Goal: Task Accomplishment & Management: Manage account settings

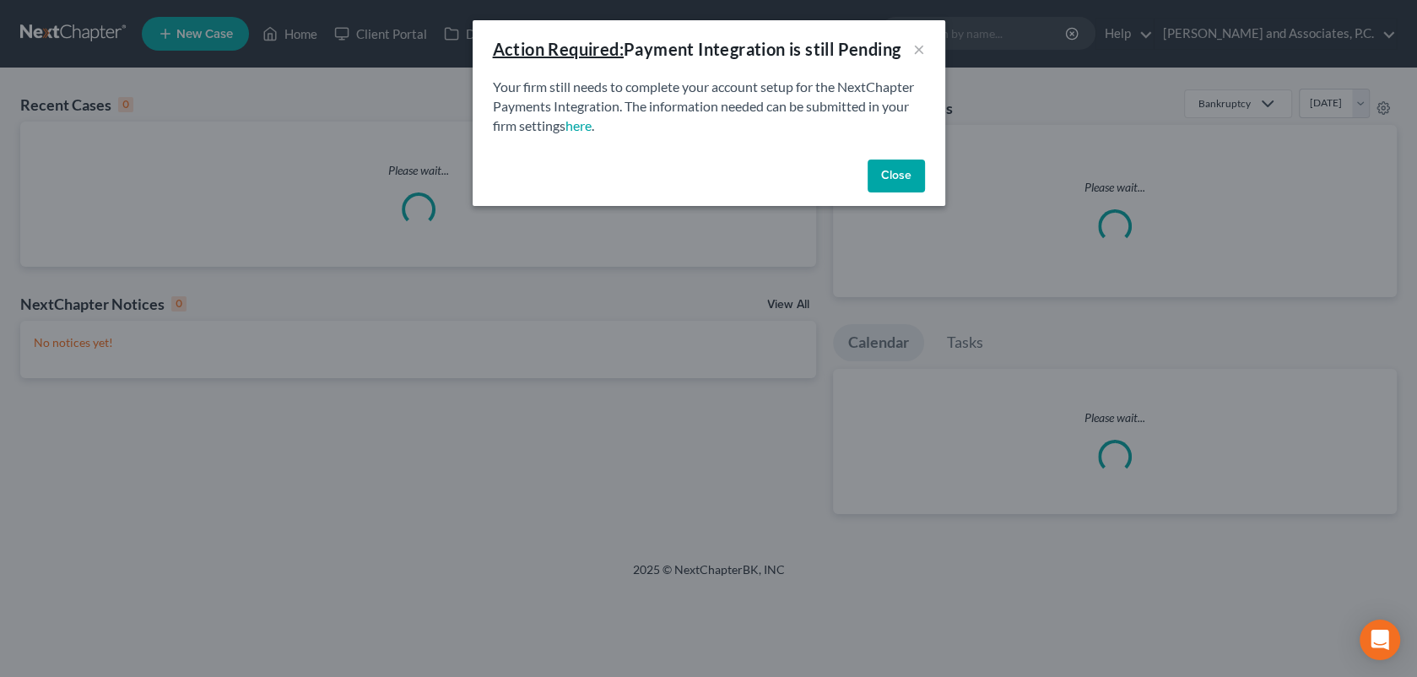
click at [917, 168] on button "Close" at bounding box center [896, 176] width 57 height 34
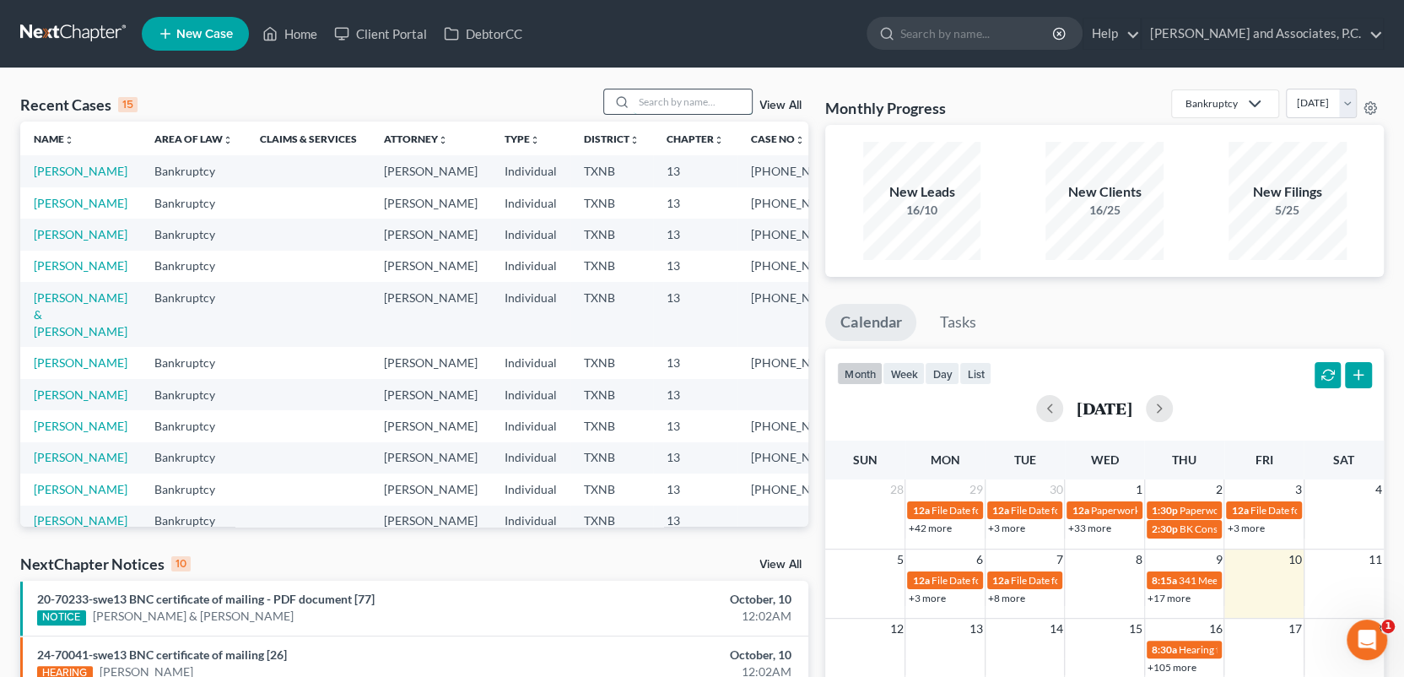
click at [642, 102] on input "search" at bounding box center [693, 101] width 118 height 24
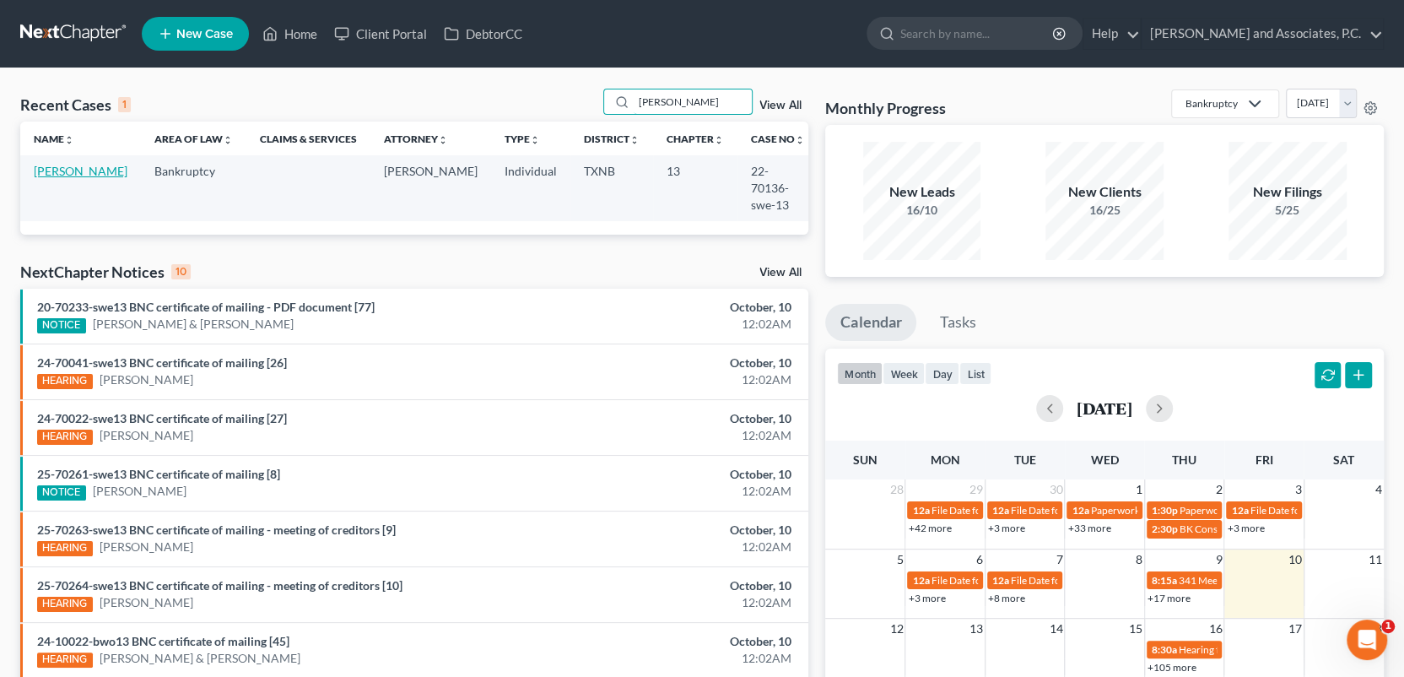
type input "[PERSON_NAME]"
click at [44, 172] on link "[PERSON_NAME]" at bounding box center [81, 171] width 94 height 14
select select "1"
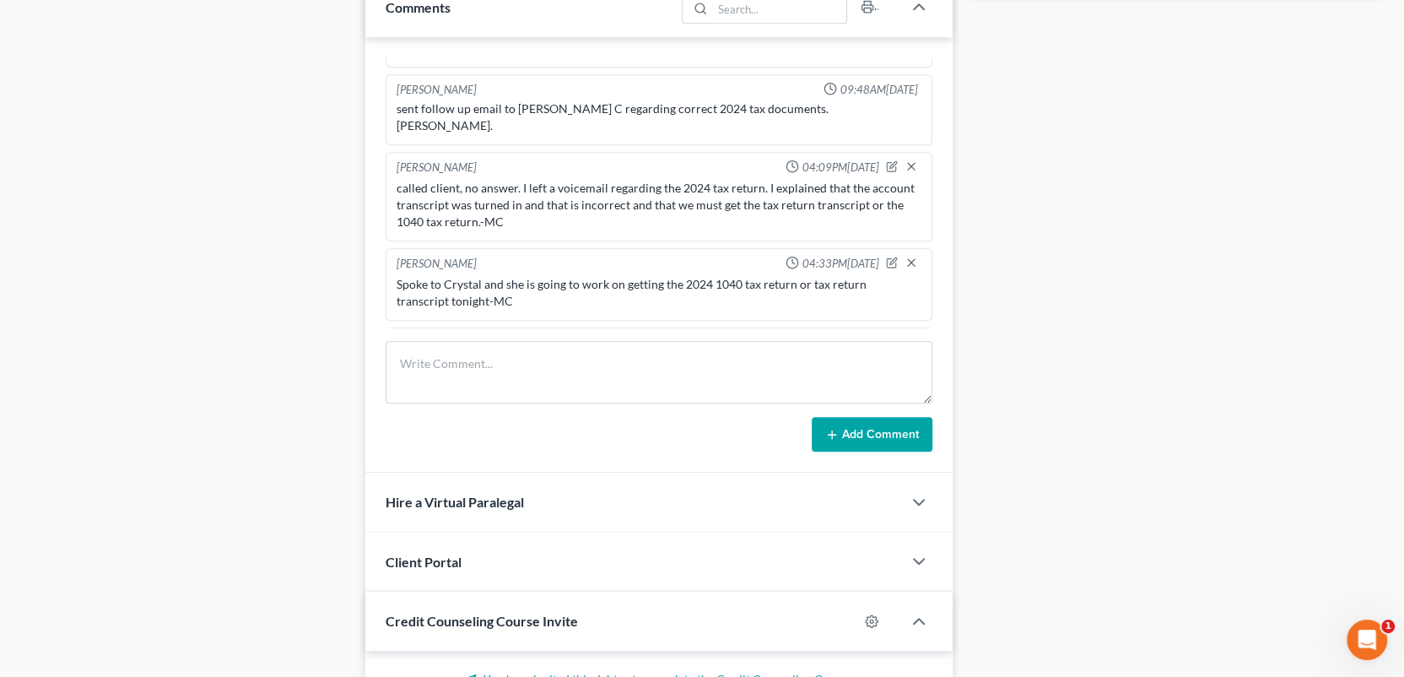
scroll to position [1013, 0]
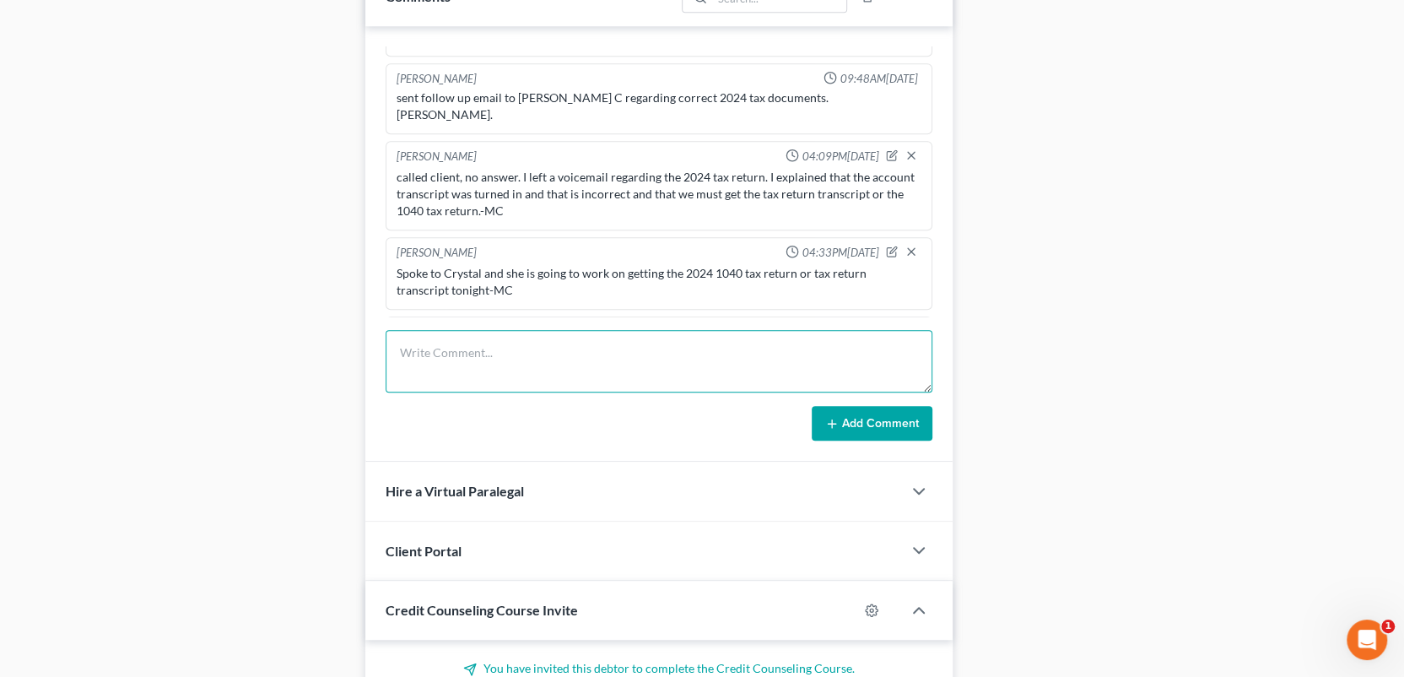
click at [443, 359] on textarea at bounding box center [659, 361] width 547 height 62
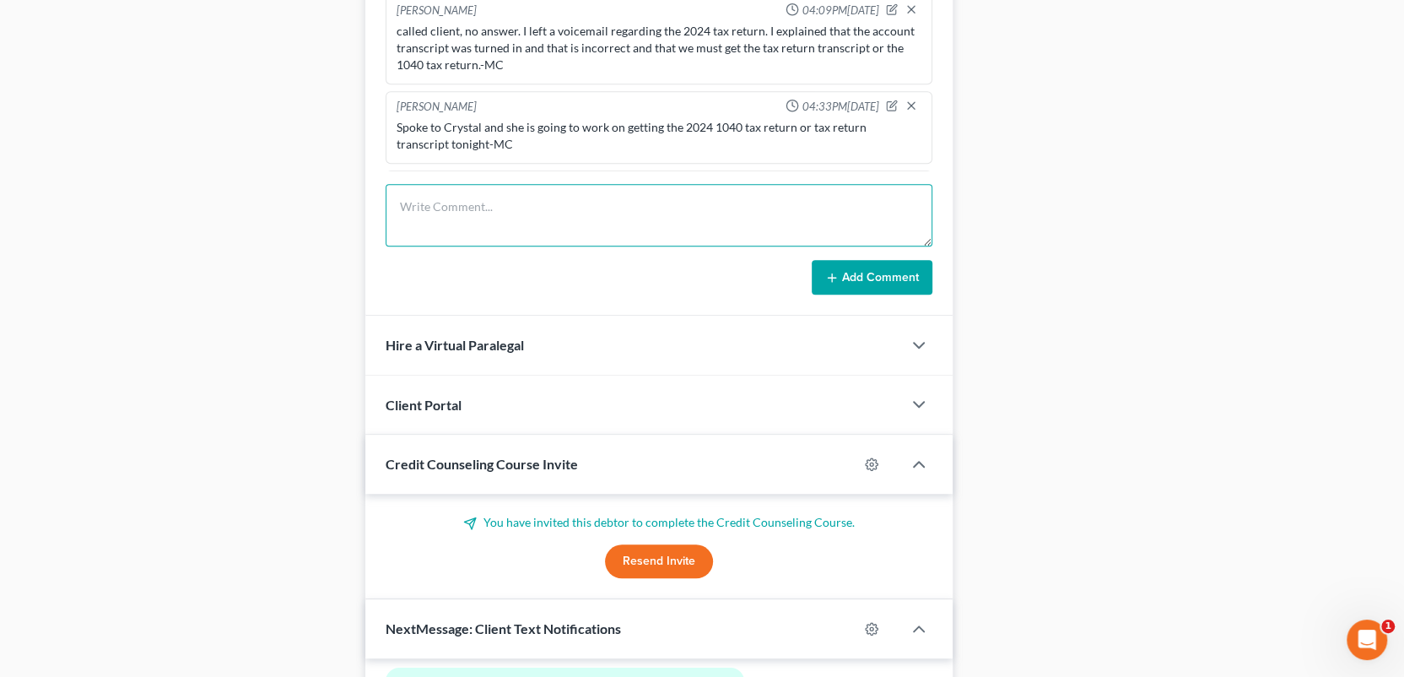
scroll to position [1578, 0]
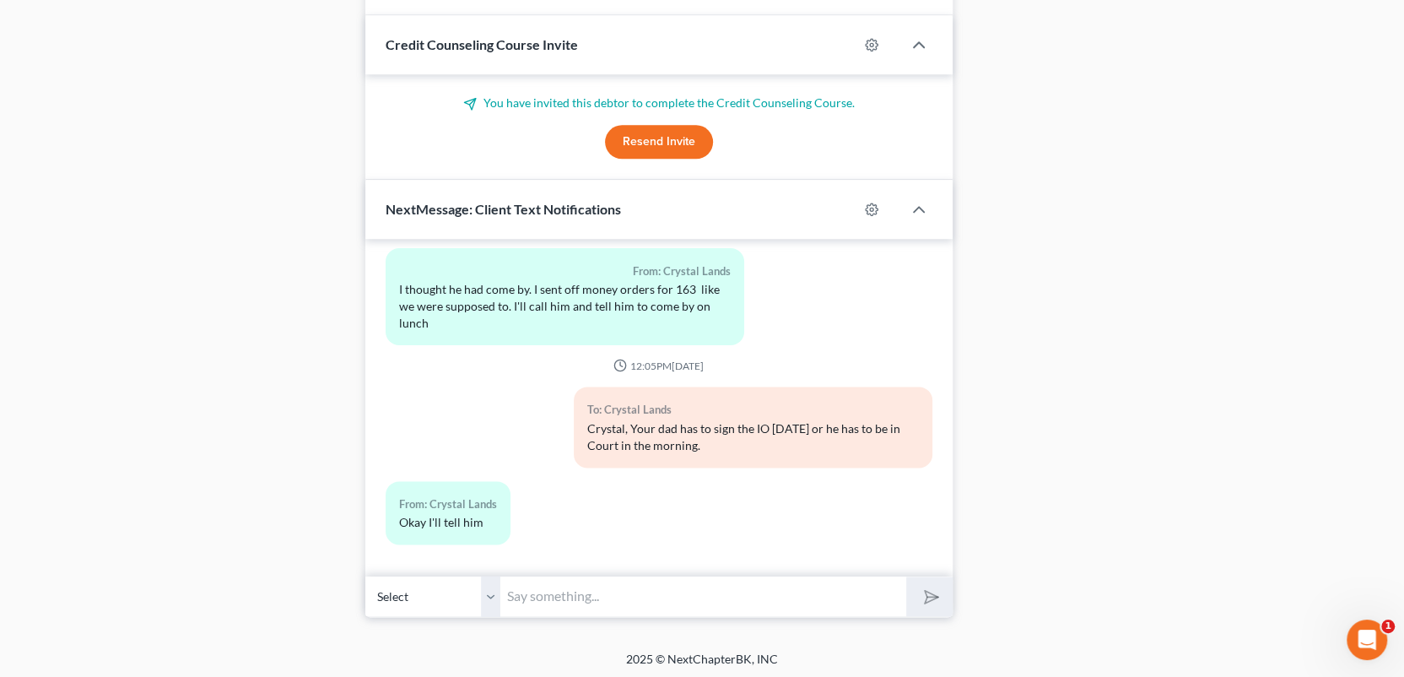
click at [528, 597] on input "text" at bounding box center [703, 596] width 406 height 41
type input "Crystal, we need your Dad's tax return [DATE]. Court is next week and if we don…"
click at [906, 576] on button "submit" at bounding box center [929, 596] width 46 height 40
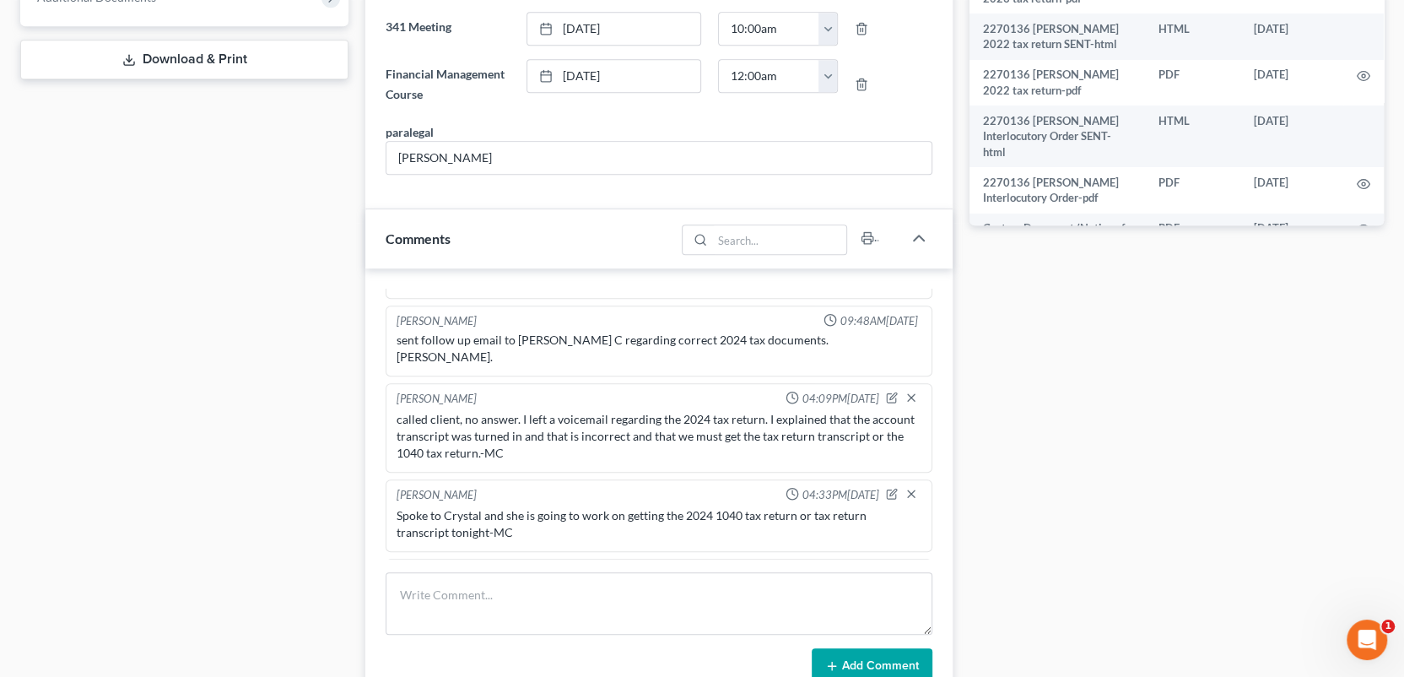
scroll to position [734, 0]
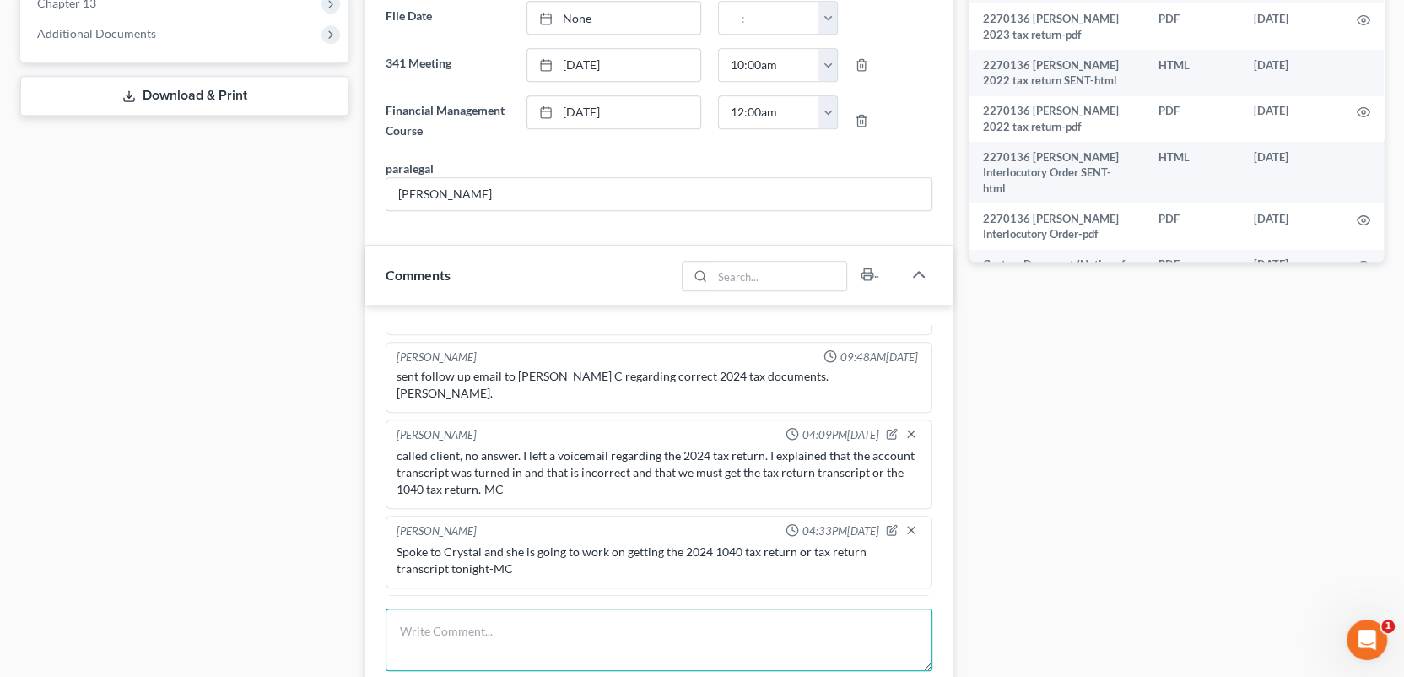
click at [427, 643] on textarea at bounding box center [659, 639] width 547 height 62
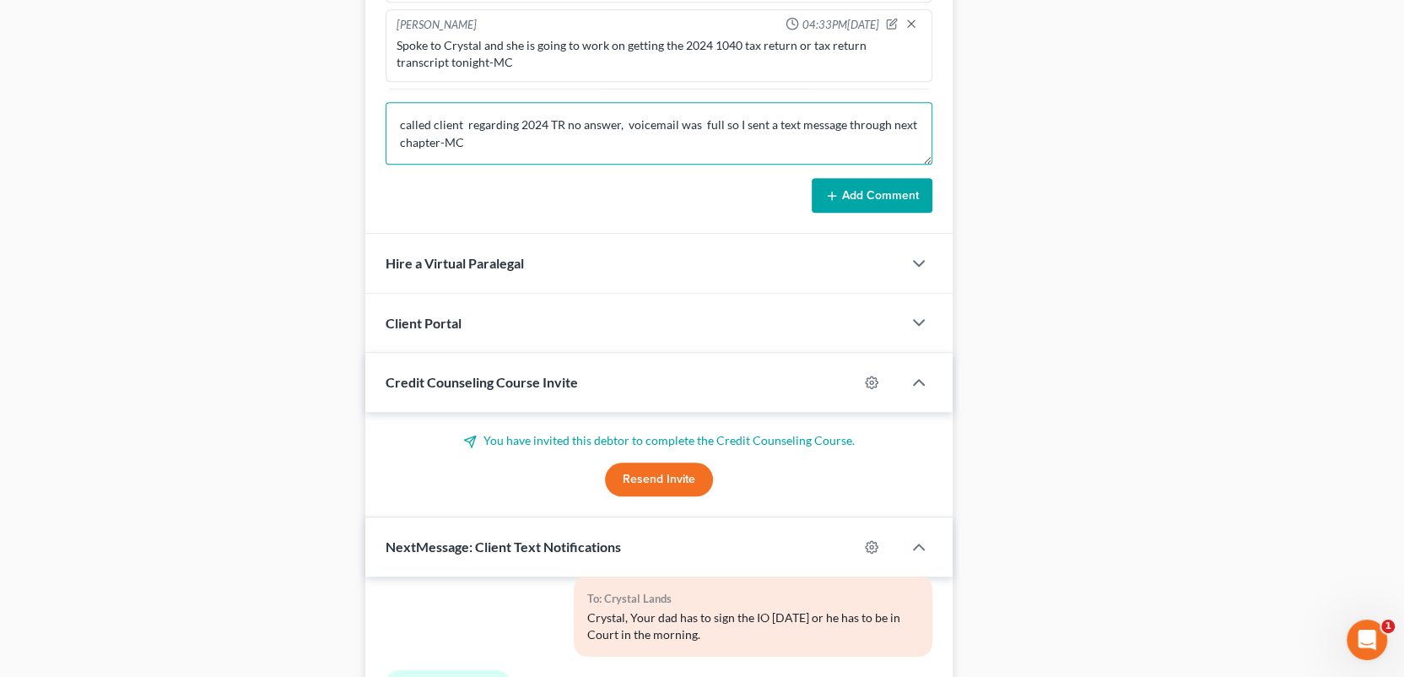
scroll to position [4700, 0]
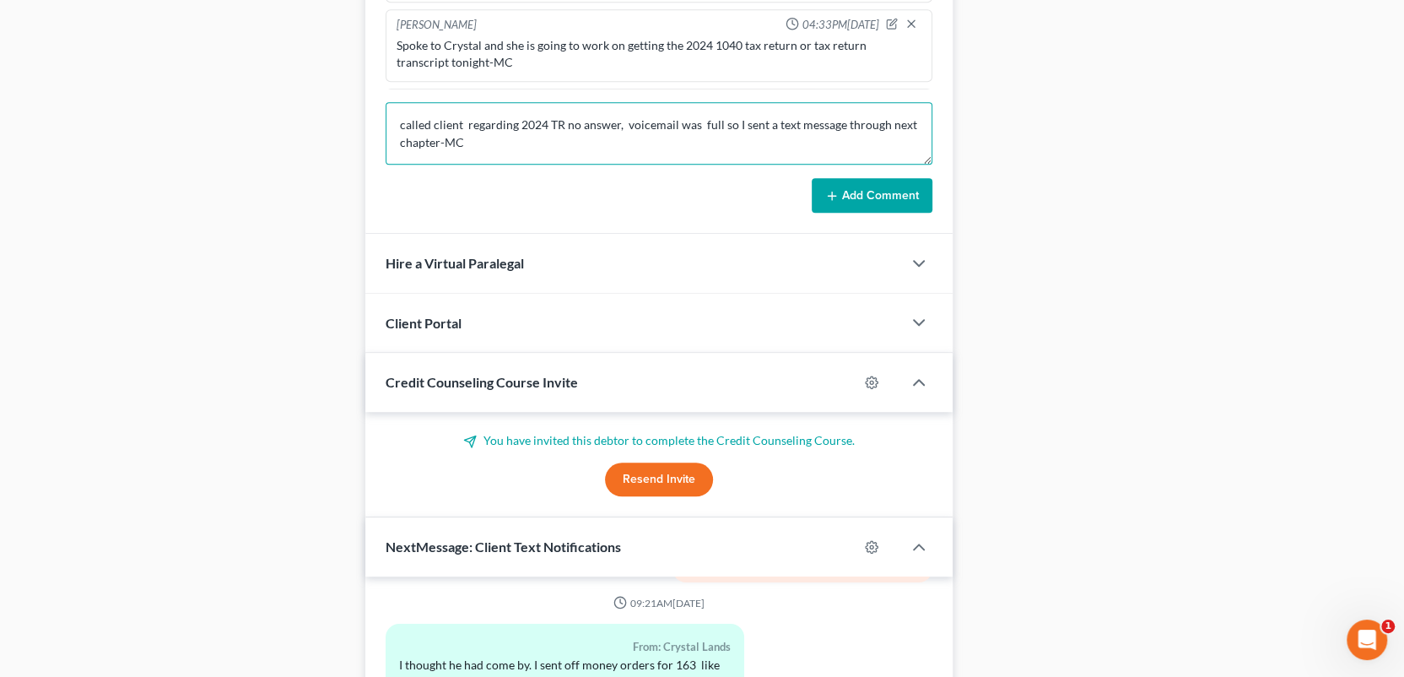
type textarea "called client regarding 2024 TR no answer, voicemail was full so I sent a text …"
click at [883, 199] on button "Add Comment" at bounding box center [872, 195] width 121 height 35
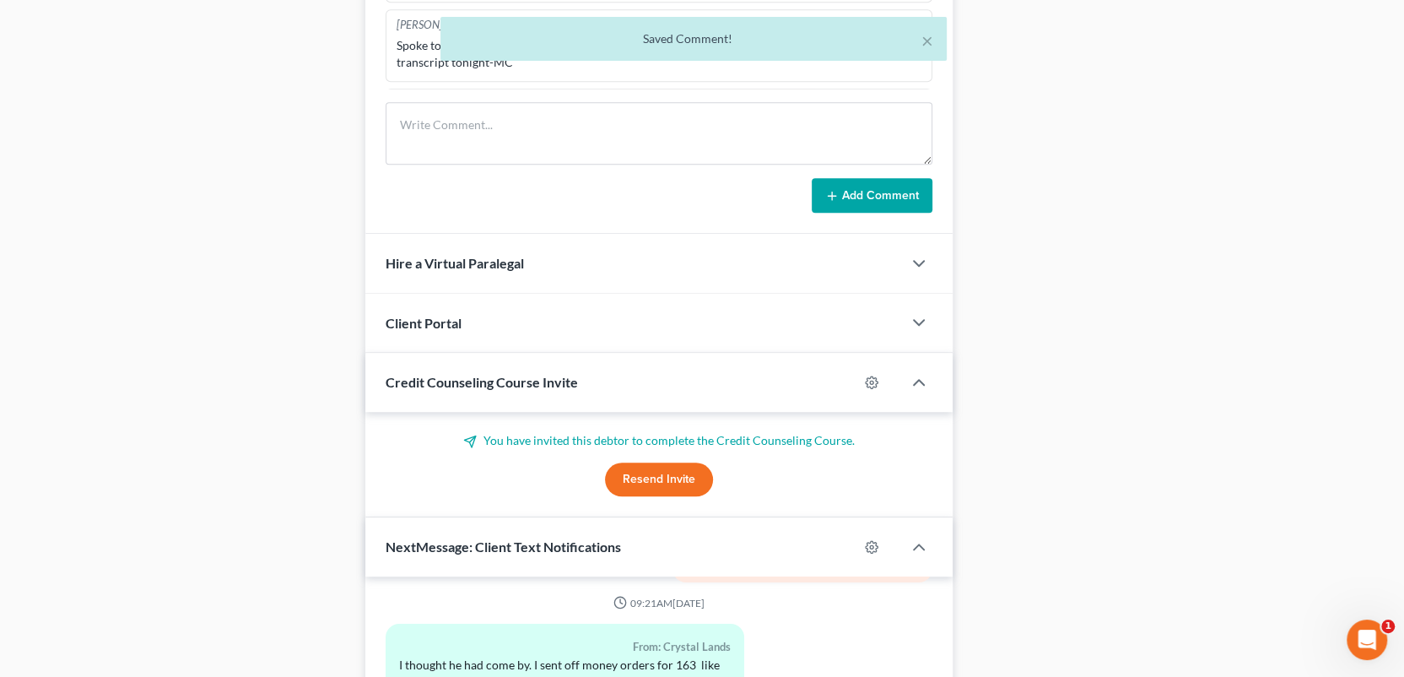
scroll to position [1122, 0]
